Goal: Information Seeking & Learning: Learn about a topic

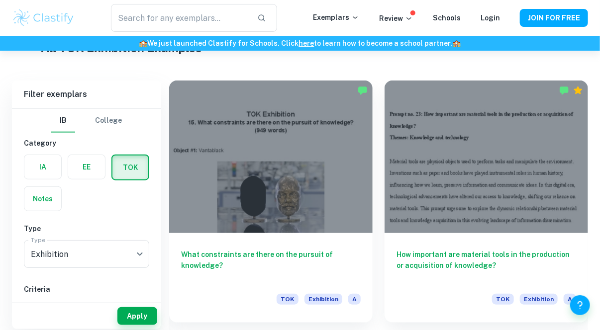
scroll to position [259, 0]
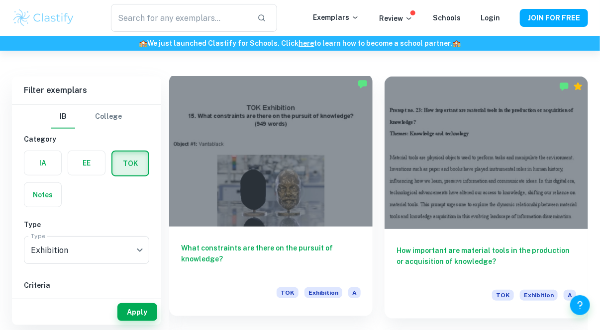
click at [241, 165] on div at bounding box center [270, 150] width 203 height 153
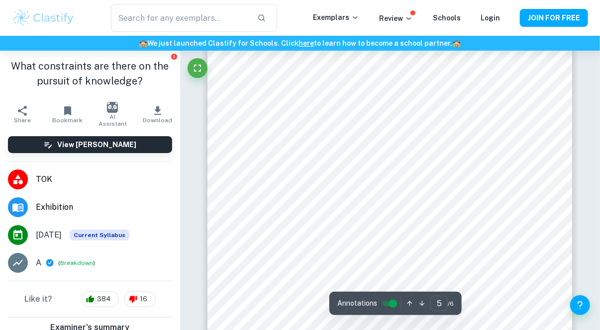
scroll to position [2068, 0]
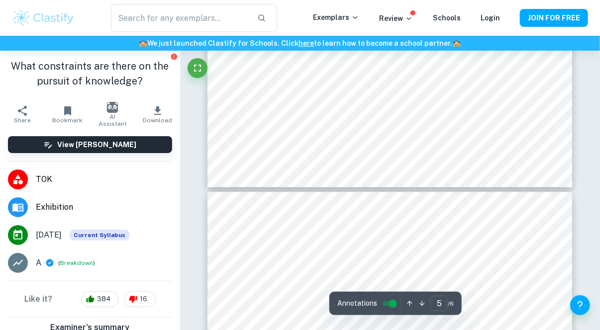
type input "6"
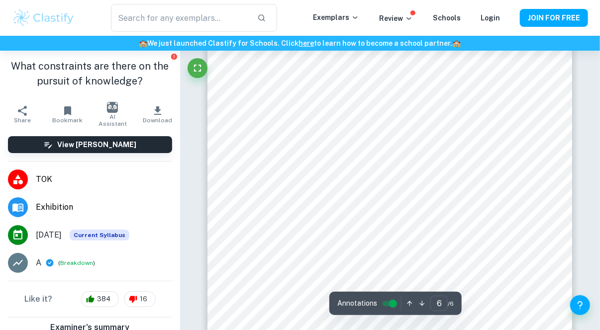
scroll to position [2713, 0]
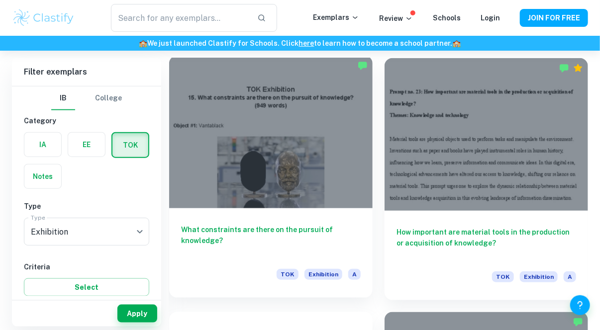
scroll to position [278, 0]
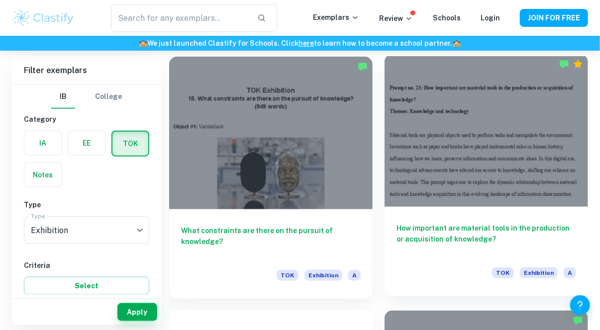
click at [480, 165] on div at bounding box center [485, 130] width 203 height 153
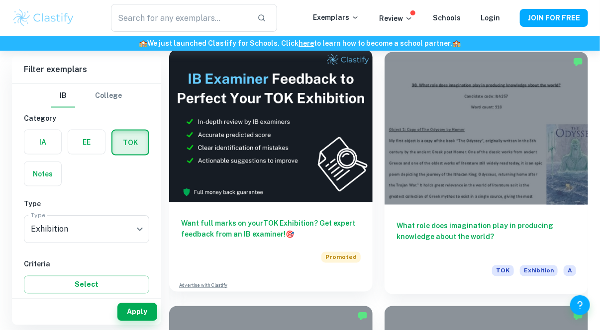
scroll to position [517, 0]
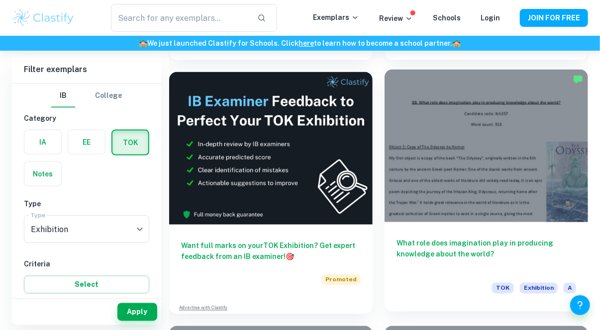
click at [498, 161] on div at bounding box center [485, 146] width 203 height 153
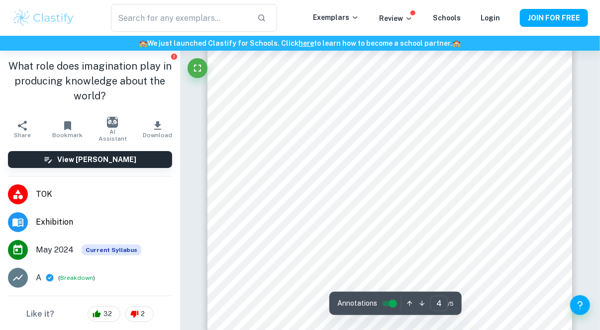
scroll to position [1631, 0]
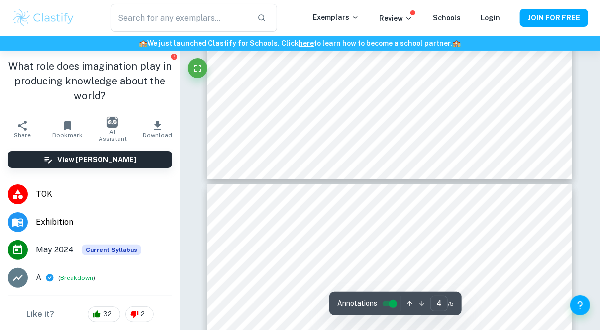
type input "5"
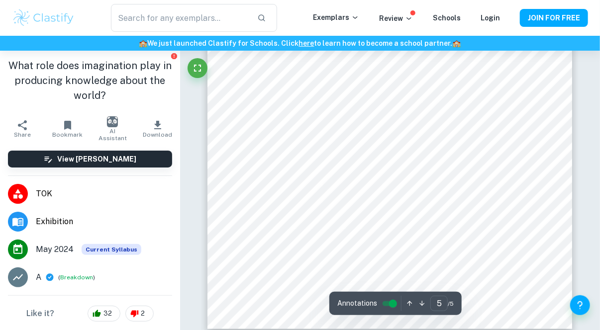
scroll to position [2236, 0]
